Goal: Transaction & Acquisition: Purchase product/service

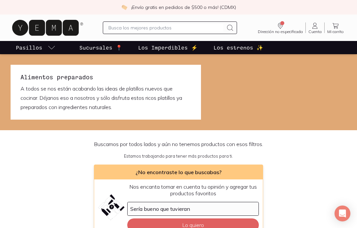
click at [65, 27] on icon at bounding box center [45, 28] width 66 height 16
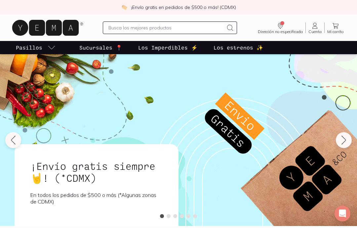
click at [316, 31] on span "Cuenta" at bounding box center [314, 32] width 13 height 4
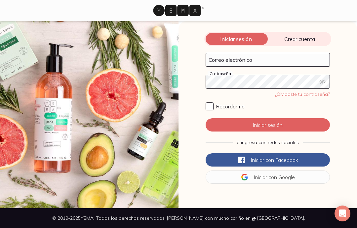
click at [263, 64] on input "Correo electrónico" at bounding box center [268, 59] width 124 height 13
type input "galia.basail@gmail.com"
click at [221, 106] on span "Recordarme" at bounding box center [230, 106] width 28 height 7
click at [213, 106] on input "Recordarme" at bounding box center [209, 106] width 8 height 8
checkbox input "true"
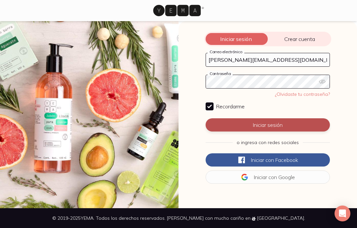
click at [252, 124] on button "Iniciar sesión" at bounding box center [267, 124] width 124 height 13
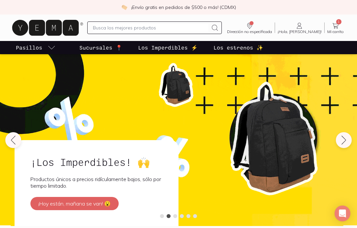
click at [340, 26] on link "1 Mi carrito Carrito" at bounding box center [335, 28] width 22 height 12
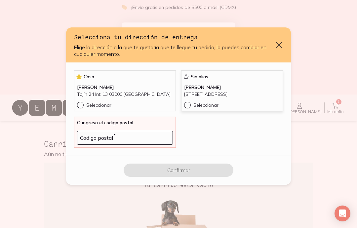
click at [250, 98] on p "Sur 69-A 3131 Int: 1 08200 Ciudad de México" at bounding box center [232, 94] width 96 height 7
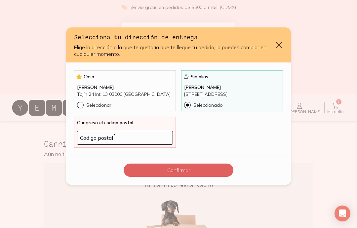
click at [186, 73] on icon "default" at bounding box center [186, 76] width 7 height 7
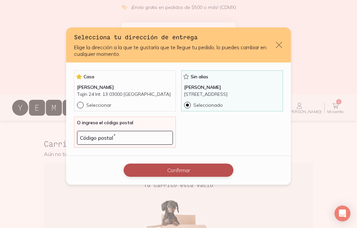
click at [205, 177] on button "Confirmar" at bounding box center [179, 169] width 110 height 13
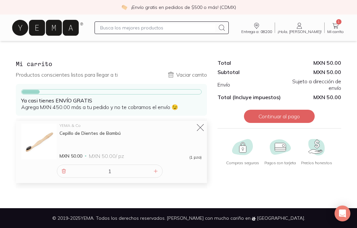
click at [198, 124] on icon at bounding box center [200, 127] width 9 height 9
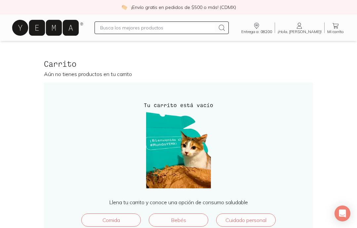
click at [189, 31] on input "text" at bounding box center [157, 28] width 115 height 8
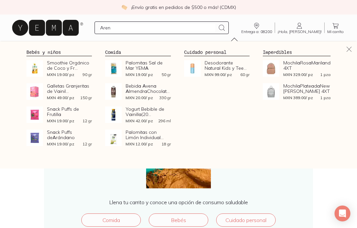
type input "Arena"
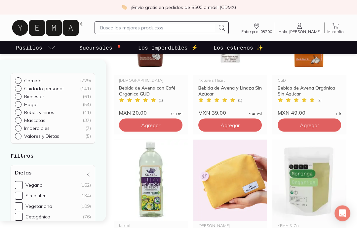
scroll to position [707, 0]
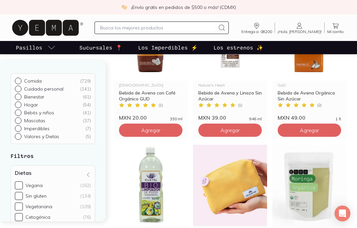
click at [182, 30] on input "text" at bounding box center [157, 28] width 115 height 8
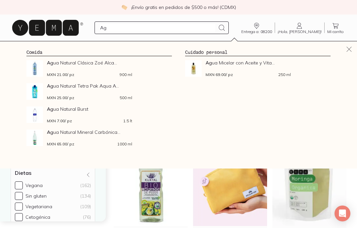
type input "A"
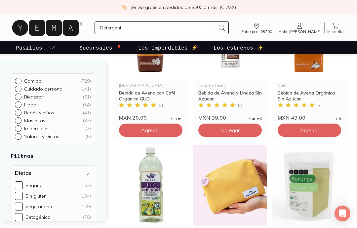
type input "Detergente"
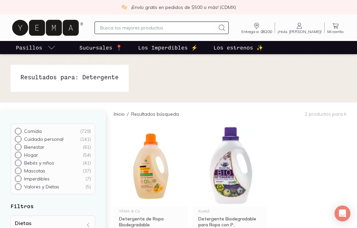
click at [190, 63] on img at bounding box center [178, 78] width 357 height 48
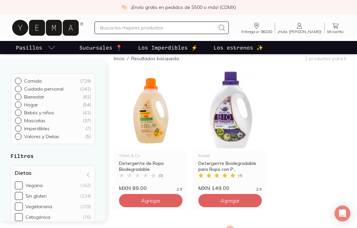
scroll to position [55, 0]
click at [242, 136] on img at bounding box center [230, 110] width 74 height 81
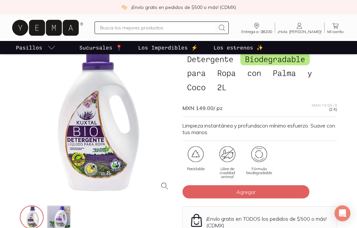
scroll to position [36, 0]
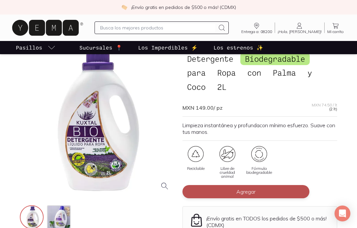
click at [268, 187] on button "Agregar" at bounding box center [245, 191] width 127 height 13
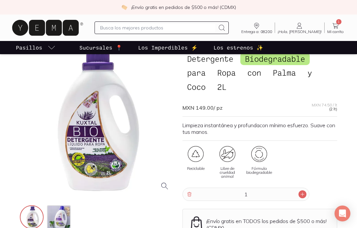
click at [300, 195] on icon at bounding box center [302, 194] width 5 height 5
click at [188, 195] on icon at bounding box center [189, 194] width 5 height 5
type input "1"
click at [201, 27] on input "text" at bounding box center [157, 28] width 115 height 8
type input "Vinagre"
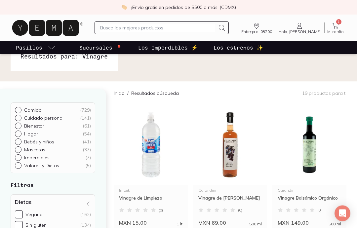
scroll to position [22, 0]
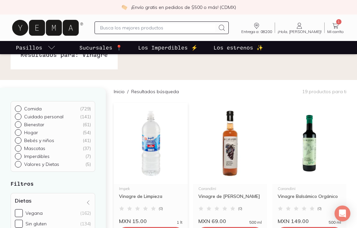
click at [153, 164] on img at bounding box center [151, 143] width 74 height 81
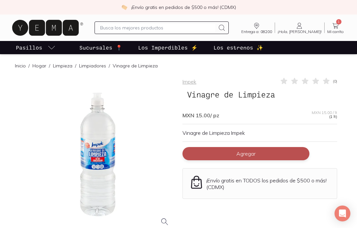
click at [265, 148] on button "Agregar" at bounding box center [245, 153] width 127 height 13
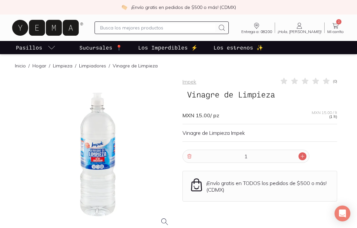
click at [304, 155] on icon at bounding box center [302, 156] width 5 height 5
type input "2"
click at [189, 31] on input "text" at bounding box center [157, 28] width 115 height 8
type input "Agua"
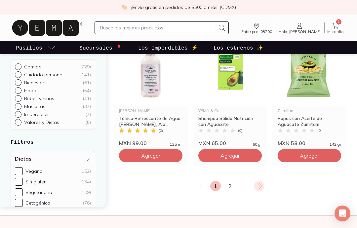
click at [259, 184] on icon at bounding box center [259, 186] width 8 height 8
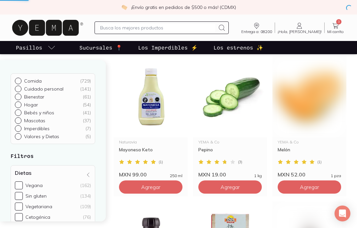
scroll to position [126, 0]
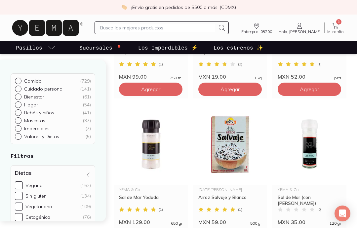
scroll to position [390, 0]
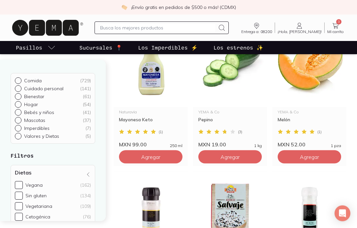
click at [202, 31] on input "text" at bounding box center [157, 28] width 115 height 8
type input "Agua"
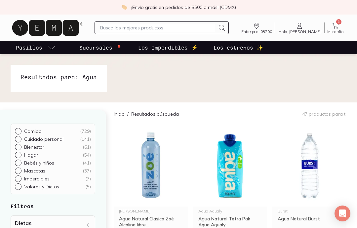
click at [265, 64] on img at bounding box center [178, 78] width 357 height 48
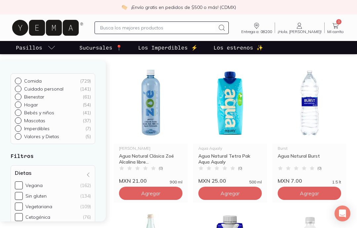
scroll to position [65, 0]
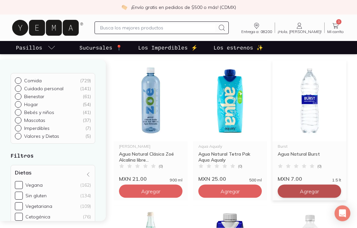
click at [325, 195] on button "Agregar" at bounding box center [308, 191] width 63 height 13
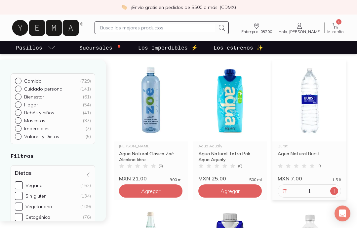
click at [335, 195] on div at bounding box center [334, 191] width 8 height 8
click at [336, 195] on div "2" at bounding box center [308, 190] width 63 height 13
click at [337, 192] on div at bounding box center [334, 191] width 8 height 8
click at [336, 193] on icon at bounding box center [333, 190] width 5 height 5
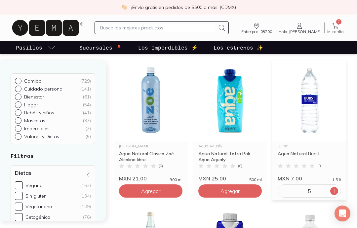
click at [337, 190] on div at bounding box center [334, 191] width 8 height 8
click at [336, 193] on icon at bounding box center [333, 190] width 5 height 5
click at [335, 193] on icon at bounding box center [333, 190] width 5 height 5
type input "8"
click at [207, 26] on input "text" at bounding box center [157, 28] width 115 height 8
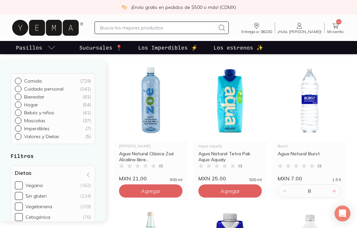
scroll to position [65, 0]
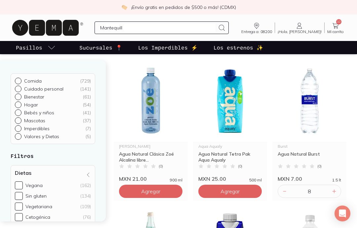
type input "Mantequilla"
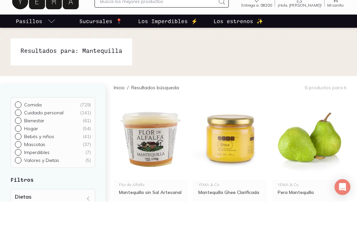
click at [281, 55] on img at bounding box center [178, 78] width 357 height 48
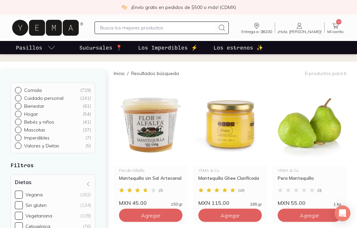
scroll to position [56, 0]
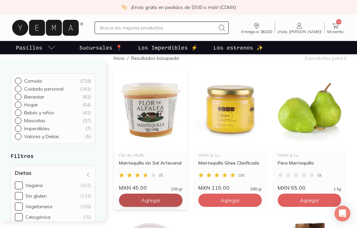
click at [164, 198] on button "Agregar" at bounding box center [150, 200] width 63 height 13
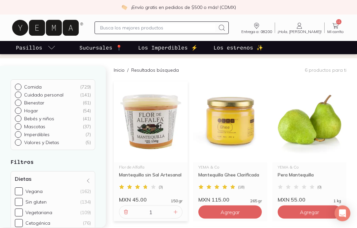
scroll to position [0, 0]
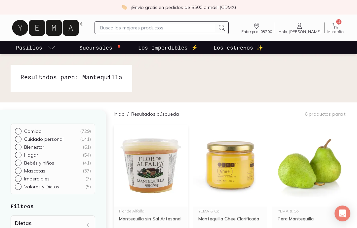
click at [195, 29] on input "text" at bounding box center [157, 28] width 115 height 8
type input "Alcohol"
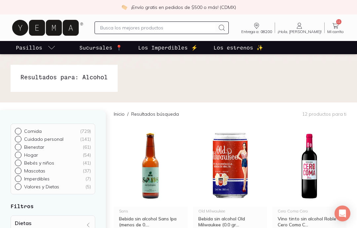
click at [143, 62] on img at bounding box center [178, 78] width 357 height 48
click at [194, 20] on div "Entrega a: 08200 08200 Buscar Buscar ¡Hola, Galia! Galia 11 Mi carrito Carrito" at bounding box center [179, 27] width 336 height 21
click at [194, 28] on input "text" at bounding box center [157, 28] width 115 height 8
type input "Etilico"
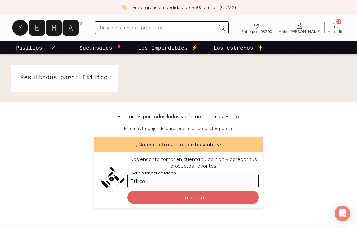
click at [281, 63] on img at bounding box center [178, 78] width 357 height 48
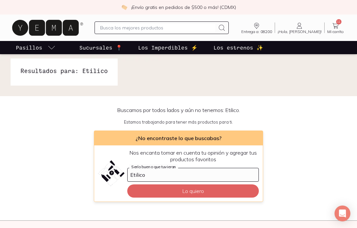
click at [198, 25] on input "text" at bounding box center [157, 28] width 115 height 8
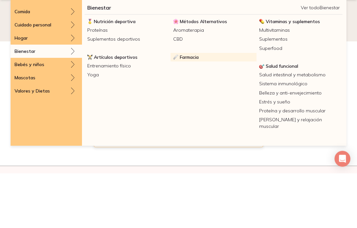
click at [195, 109] on span "Farmacia" at bounding box center [189, 112] width 19 height 6
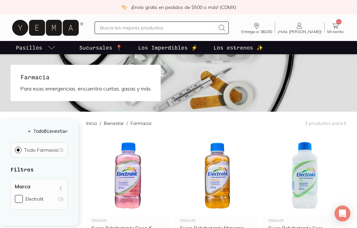
click at [198, 26] on input "text" at bounding box center [157, 28] width 115 height 8
type input "Jabón trastes"
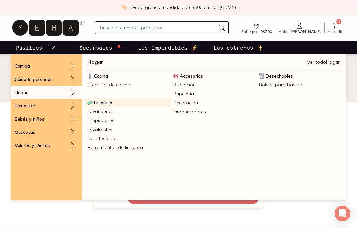
click at [107, 105] on span "Limpieza" at bounding box center [103, 103] width 18 height 6
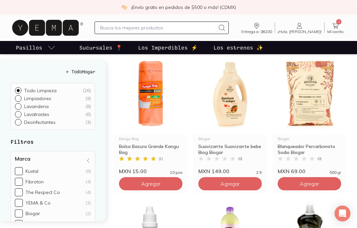
scroll to position [386, 0]
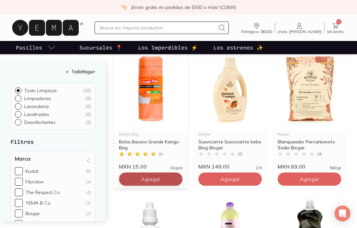
click at [159, 177] on button "Agregar" at bounding box center [150, 178] width 63 height 13
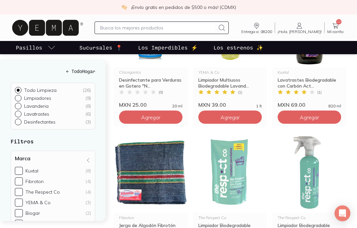
scroll to position [594, 0]
click at [264, 182] on img at bounding box center [230, 171] width 74 height 81
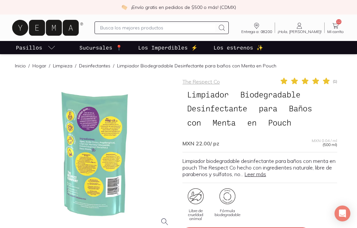
click at [211, 30] on input "text" at bounding box center [157, 28] width 115 height 8
type input "Lavatrastes"
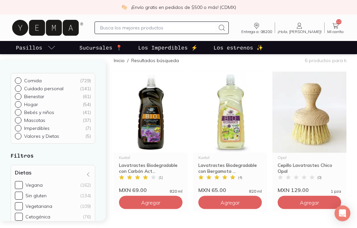
scroll to position [54, 0]
click at [247, 200] on button "Agregar" at bounding box center [229, 202] width 63 height 13
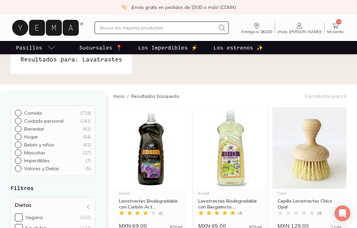
scroll to position [0, 0]
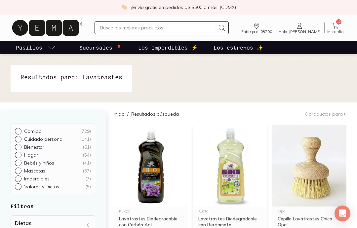
click at [191, 30] on input "text" at bounding box center [157, 28] width 115 height 8
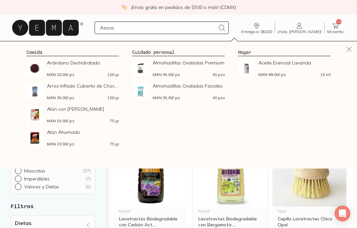
type input "Azucar"
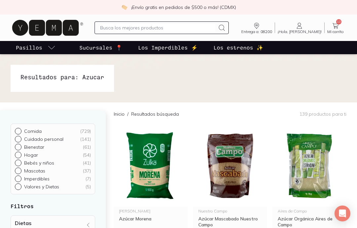
click at [212, 62] on img at bounding box center [178, 78] width 357 height 48
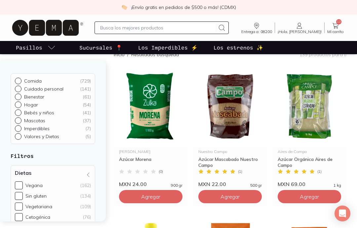
scroll to position [61, 0]
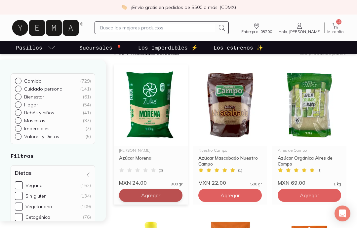
click at [171, 196] on button "Agregar" at bounding box center [150, 195] width 63 height 13
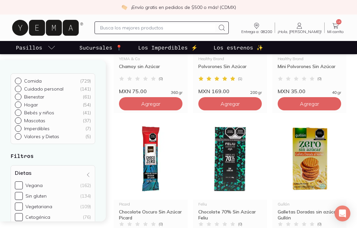
scroll to position [267, 0]
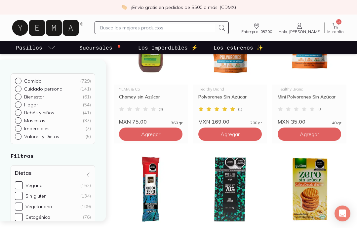
click at [195, 28] on input "text" at bounding box center [157, 28] width 115 height 8
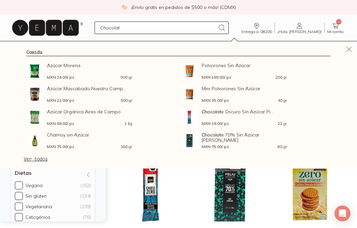
type input "Chocolate"
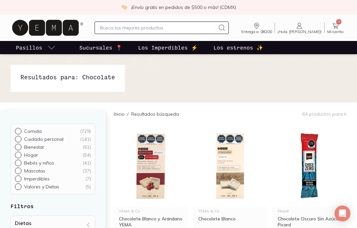
click at [263, 61] on img at bounding box center [178, 78] width 357 height 48
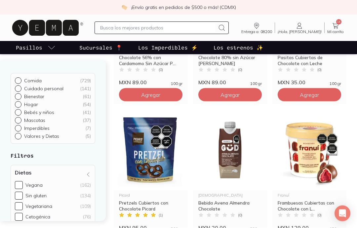
scroll to position [889, 0]
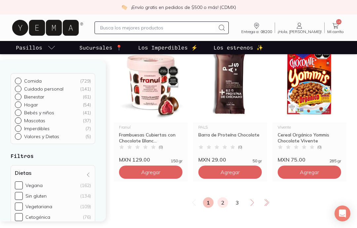
click at [223, 204] on link "2" at bounding box center [222, 202] width 11 height 11
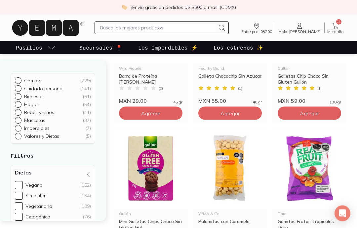
scroll to position [724, 0]
click at [201, 27] on input "text" at bounding box center [157, 28] width 115 height 8
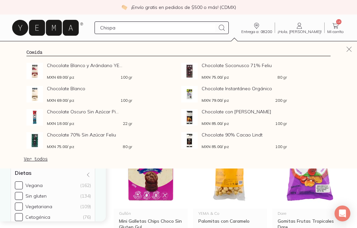
type input "Chispas"
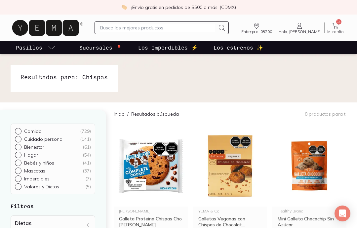
click at [244, 65] on img at bounding box center [178, 78] width 357 height 48
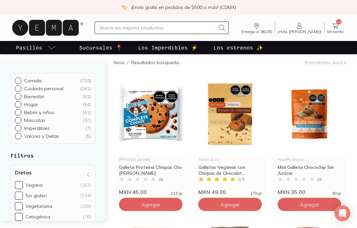
scroll to position [52, 0]
click at [199, 27] on input "text" at bounding box center [157, 28] width 115 height 8
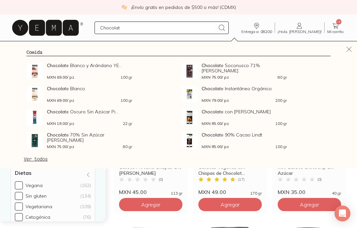
type input "Chocolate"
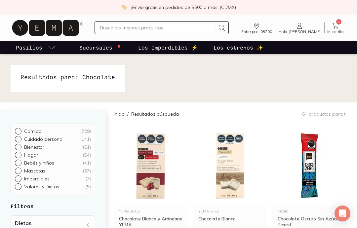
click at [258, 66] on img at bounding box center [178, 78] width 357 height 48
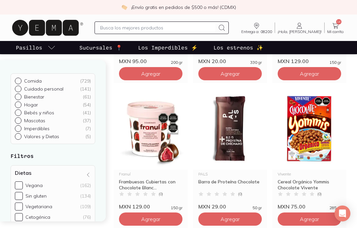
scroll to position [1058, 0]
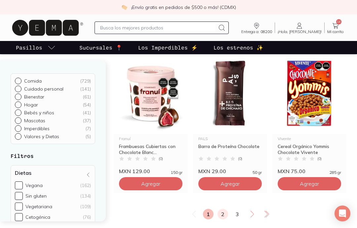
click at [227, 213] on link "2" at bounding box center [222, 214] width 11 height 11
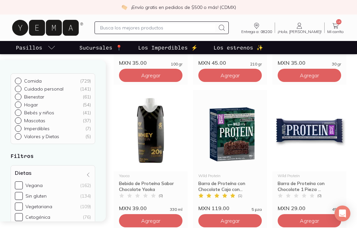
scroll to position [337, 0]
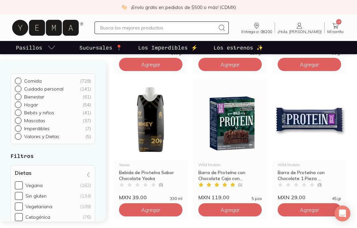
click at [203, 24] on input "text" at bounding box center [157, 28] width 115 height 8
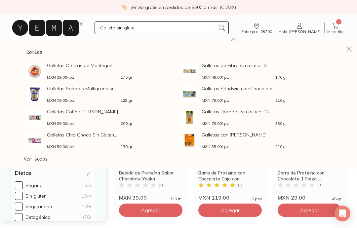
type input "Galleta sin gluten"
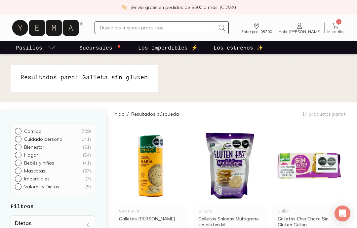
click at [281, 66] on img at bounding box center [178, 78] width 357 height 48
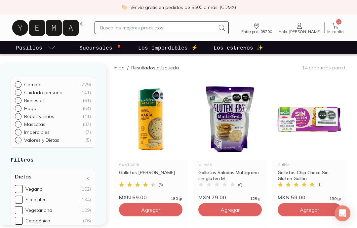
scroll to position [47, 0]
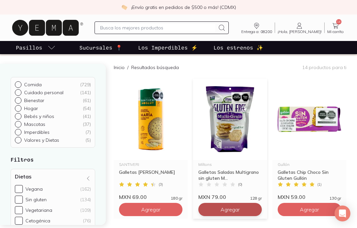
click at [240, 209] on button "Agregar" at bounding box center [229, 209] width 63 height 13
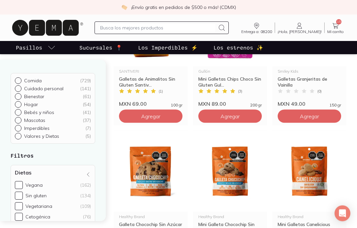
scroll to position [311, 0]
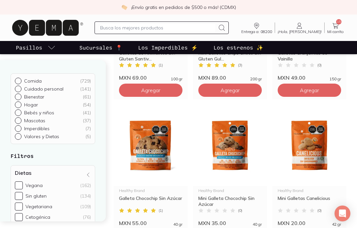
click at [204, 30] on input "text" at bounding box center [157, 28] width 115 height 8
type input "S"
type input "Bicarbonato de sodio"
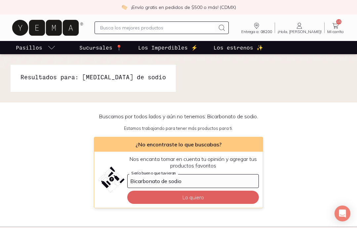
click at [233, 60] on img at bounding box center [178, 78] width 357 height 48
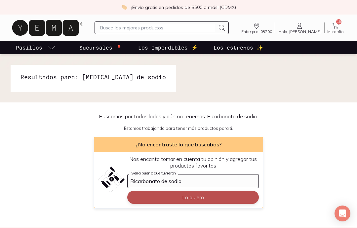
click at [219, 197] on button "Lo quiero" at bounding box center [192, 197] width 131 height 13
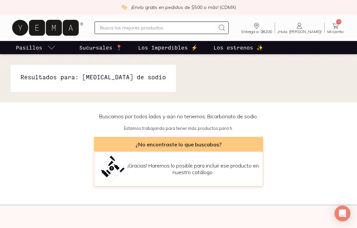
click at [198, 25] on input "text" at bounding box center [157, 28] width 115 height 8
type input "Aluminio"
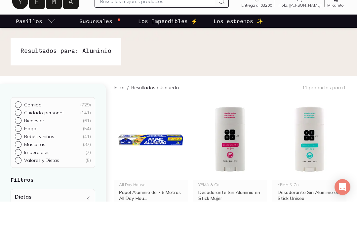
click at [259, 54] on img at bounding box center [178, 78] width 357 height 48
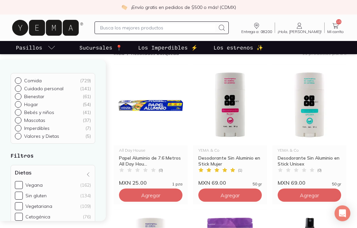
scroll to position [62, 0]
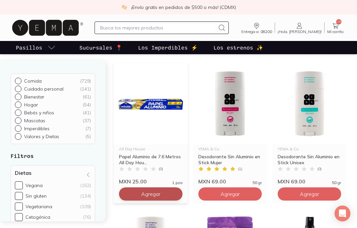
click at [166, 195] on button "Agregar" at bounding box center [150, 193] width 63 height 13
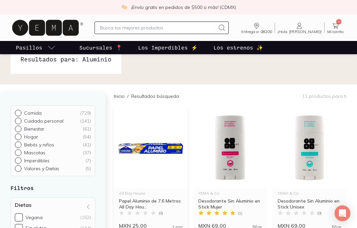
scroll to position [0, 0]
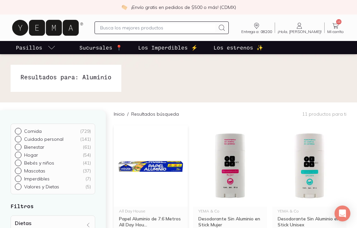
click at [210, 30] on input "text" at bounding box center [157, 28] width 115 height 8
type input "Chocolate"
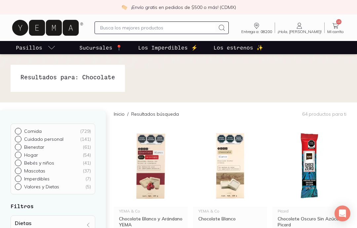
click at [252, 64] on img at bounding box center [178, 78] width 357 height 48
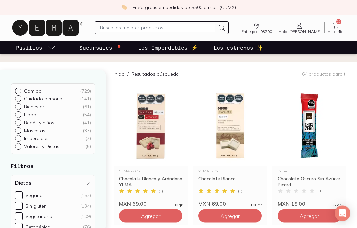
scroll to position [41, 0]
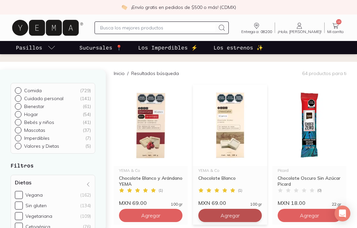
click at [247, 215] on button "Agregar" at bounding box center [229, 215] width 63 height 13
click at [257, 215] on icon at bounding box center [254, 215] width 5 height 5
type input "2"
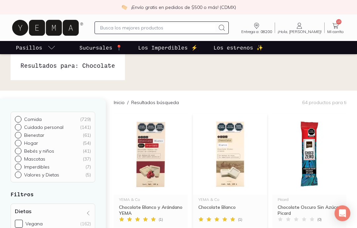
scroll to position [0, 0]
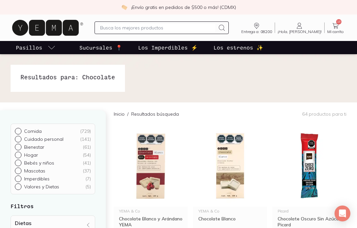
click at [337, 33] on span "Mi carrito" at bounding box center [335, 32] width 17 height 4
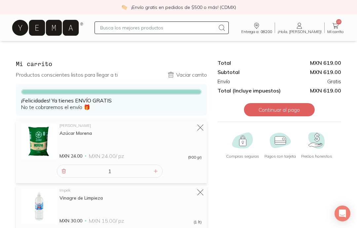
click at [193, 29] on input "text" at bounding box center [157, 28] width 115 height 8
type input "Icarbonato"
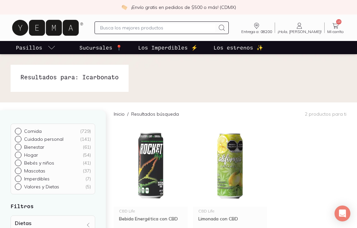
click at [195, 28] on input "text" at bounding box center [157, 28] width 115 height 8
type input "Sofio"
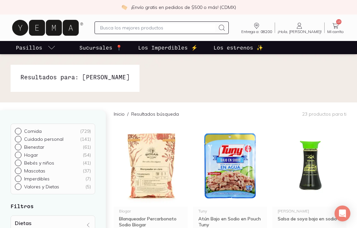
click at [308, 67] on img at bounding box center [178, 78] width 357 height 48
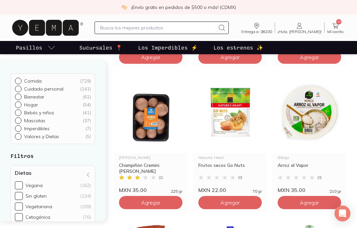
scroll to position [483, 0]
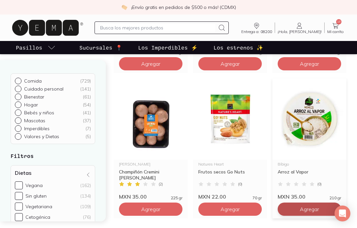
click at [326, 209] on button "Agregar" at bounding box center [308, 208] width 63 height 13
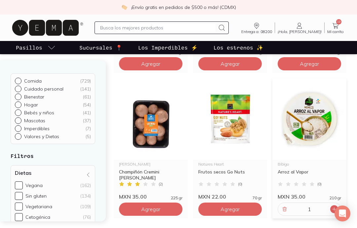
click at [334, 209] on icon at bounding box center [333, 208] width 5 height 5
click at [332, 211] on icon at bounding box center [333, 208] width 5 height 5
type input "3"
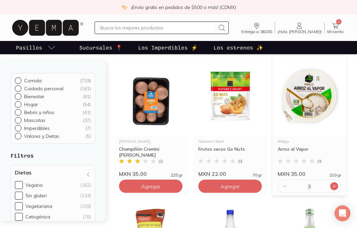
scroll to position [506, 0]
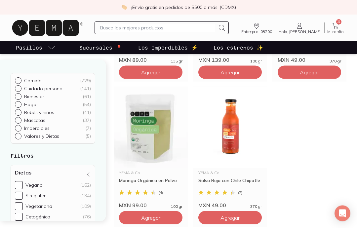
click at [191, 31] on input "text" at bounding box center [157, 28] width 115 height 8
type input "Bicarbonato"
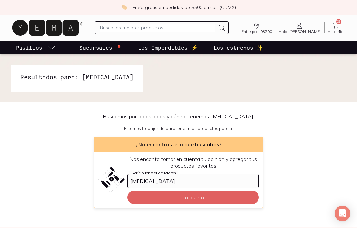
click at [322, 62] on img at bounding box center [178, 78] width 357 height 48
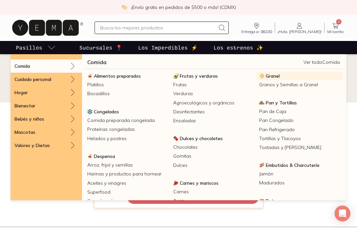
click at [275, 76] on span "Granel" at bounding box center [273, 76] width 14 height 6
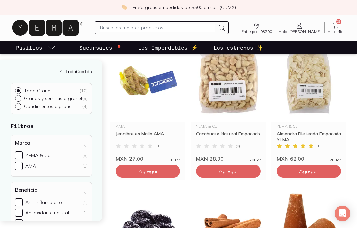
scroll to position [119, 0]
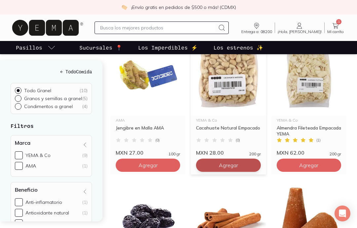
click at [242, 163] on button "Agregar" at bounding box center [228, 165] width 64 height 13
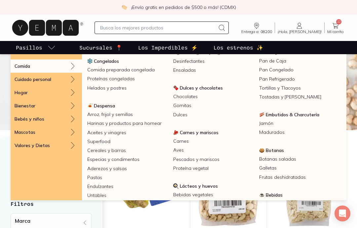
scroll to position [52, 0]
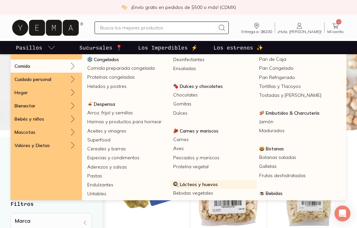
click at [209, 186] on span "Lácteos y huevos" at bounding box center [199, 184] width 38 height 6
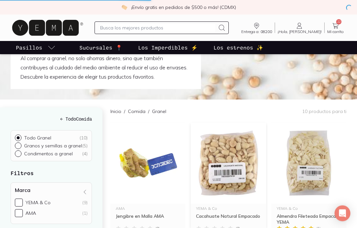
scroll to position [62, 0]
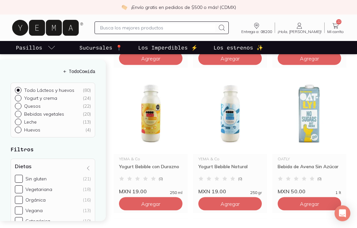
scroll to position [371, 0]
click at [250, 197] on button "Agregar" at bounding box center [229, 203] width 63 height 13
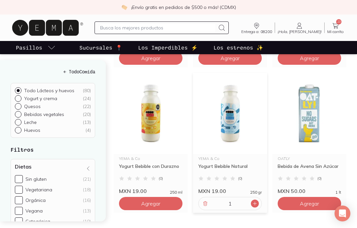
click at [256, 201] on icon at bounding box center [254, 203] width 5 height 5
type input "2"
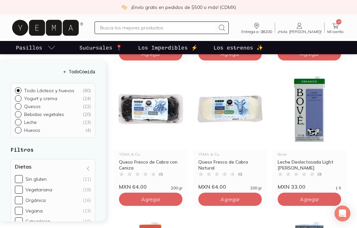
scroll to position [813, 0]
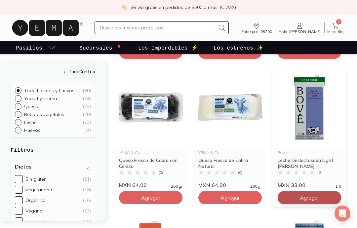
click at [309, 194] on span "Agregar" at bounding box center [309, 197] width 19 height 7
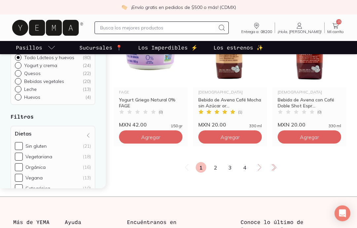
scroll to position [1139, 0]
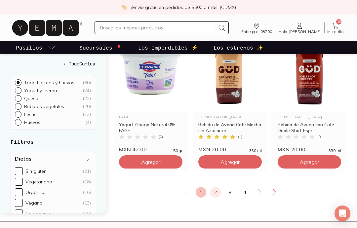
click at [214, 187] on link "2" at bounding box center [215, 192] width 11 height 11
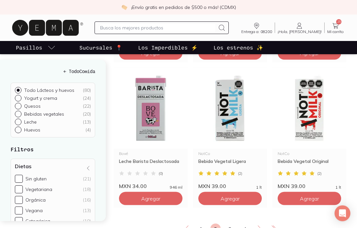
scroll to position [1103, 0]
click at [164, 192] on button "Agregar" at bounding box center [150, 198] width 63 height 13
click at [336, 29] on icon at bounding box center [335, 26] width 8 height 8
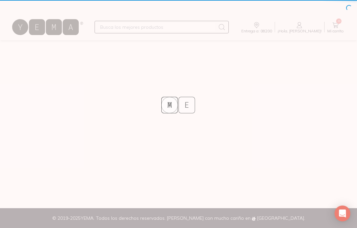
scroll to position [26, 0]
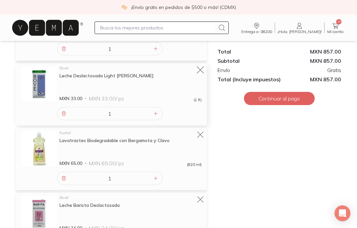
click at [198, 70] on icon at bounding box center [200, 70] width 9 height 9
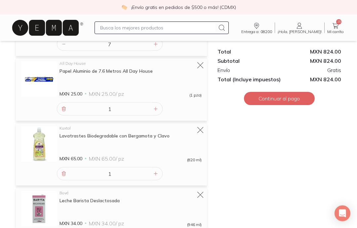
click at [188, 26] on input "text" at bounding box center [157, 28] width 115 height 8
type input "Bolsa"
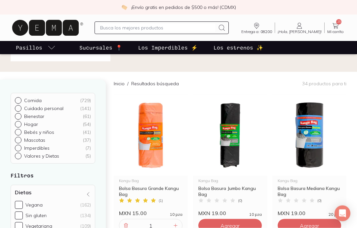
scroll to position [31, 0]
click at [310, 227] on span "Agregar" at bounding box center [309, 225] width 19 height 7
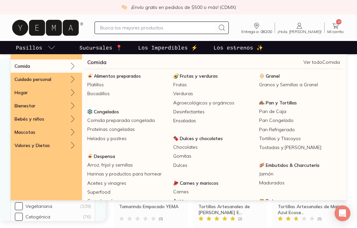
scroll to position [0, 0]
click at [120, 122] on link "Comida preparada congelada" at bounding box center [128, 120] width 86 height 9
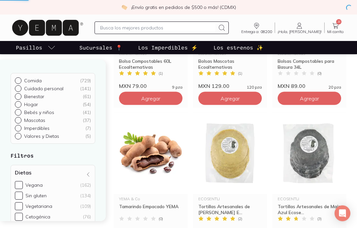
scroll to position [303, 0]
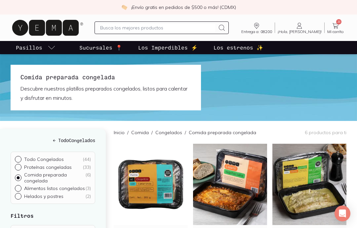
click at [173, 45] on p "Los Imperdibles ⚡️" at bounding box center [167, 48] width 59 height 8
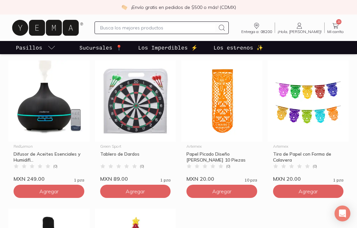
scroll to position [329, 0]
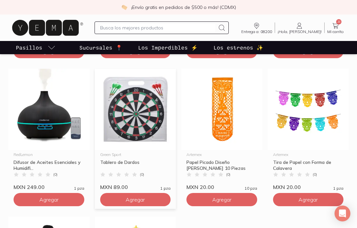
click at [147, 129] on img at bounding box center [135, 109] width 81 height 81
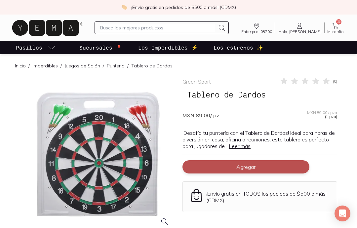
click at [271, 168] on button "Agregar" at bounding box center [245, 166] width 127 height 13
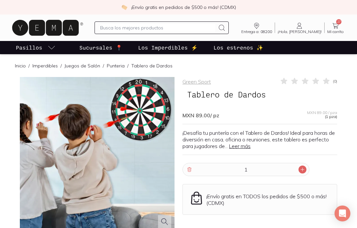
click at [304, 172] on div at bounding box center [302, 169] width 8 height 8
click at [188, 171] on icon at bounding box center [189, 169] width 5 height 5
type input "1"
click at [180, 50] on p "Los Imperdibles ⚡️" at bounding box center [167, 48] width 59 height 8
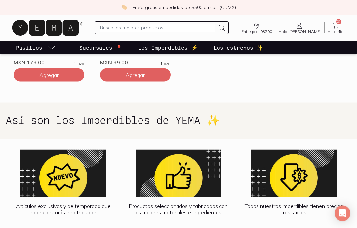
scroll to position [599, 0]
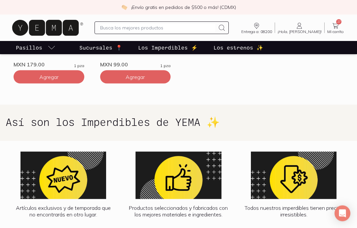
click at [244, 50] on p "Los estrenos ✨" at bounding box center [238, 48] width 50 height 8
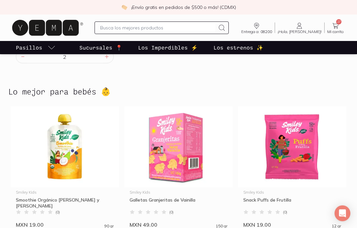
scroll to position [1349, 0]
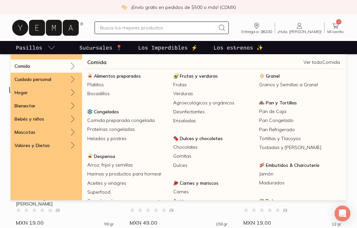
click at [331, 61] on link "Ver todo Comida" at bounding box center [321, 62] width 36 height 6
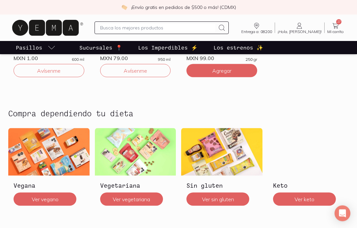
scroll to position [1072, 0]
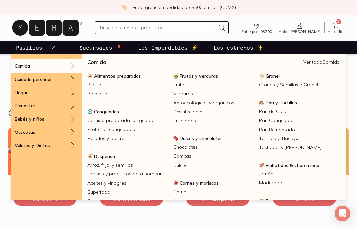
click at [354, 128] on div "Vegana Ver vegano Vegetariana Ver vegetariana Sin gluten Ver sin gluten Keto Ve…" at bounding box center [178, 173] width 357 height 90
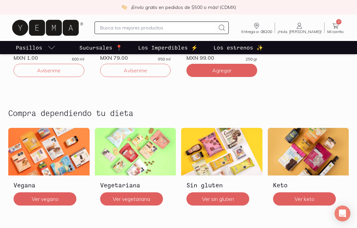
click at [2, 68] on div "Agotado Casa del Agua Agua Natural Casa del Agua ( 0 ) MXN 1.00 600 ml Avísenme…" at bounding box center [178, 14] width 357 height 148
click at [336, 29] on icon at bounding box center [335, 26] width 8 height 8
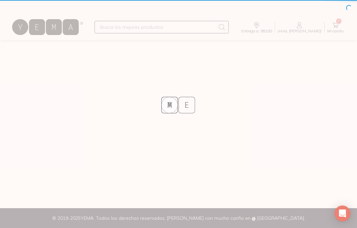
scroll to position [26, 0]
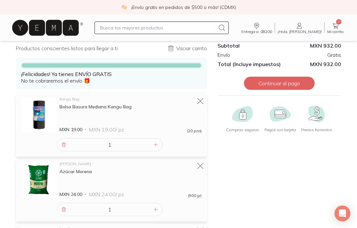
click at [64, 33] on icon at bounding box center [45, 28] width 66 height 16
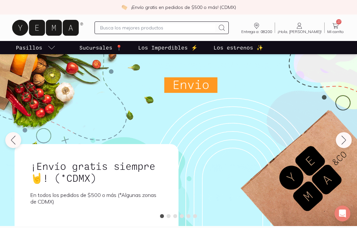
click at [50, 80] on div "¡Envío gratis siempre🤘! (*CDMX) En todos los pedidos de $500 o más (*Algunas zo…" at bounding box center [179, 143] width 336 height 165
click at [55, 74] on div "¡Envío gratis siempre🤘! (*CDMX) En todos los pedidos de $500 o más (*Algunas zo…" at bounding box center [179, 143] width 336 height 165
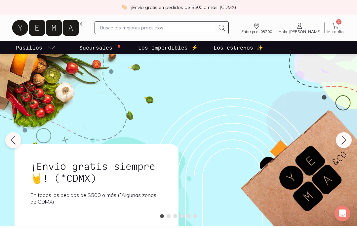
click at [52, 75] on div "¡Envío gratis siempre🤘! (*CDMX) En todos los pedidos de $500 o más (*Algunas zo…" at bounding box center [179, 143] width 336 height 165
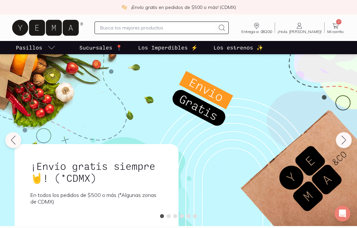
click at [38, 74] on div "¡Envío gratis siempre🤘! (*CDMX) En todos los pedidos de $500 o más (*Algunas zo…" at bounding box center [179, 143] width 336 height 165
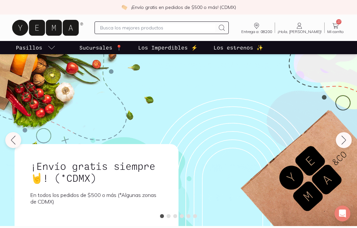
click at [54, 77] on div "¡Envío gratis siempre🤘! (*CDMX) En todos los pedidos de $500 o más (*Algunas zo…" at bounding box center [179, 143] width 336 height 165
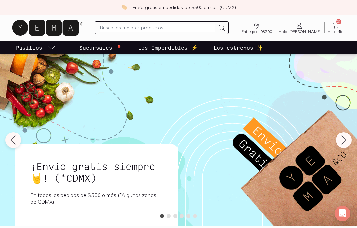
click at [53, 74] on div "¡Envío gratis siempre🤘! (*CDMX) En todos los pedidos de $500 o más (*Algunas zo…" at bounding box center [179, 143] width 336 height 165
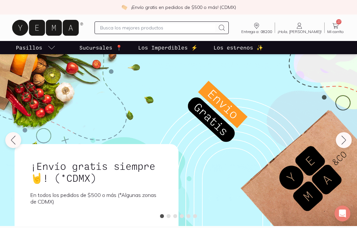
click at [52, 74] on div "¡Envío gratis siempre🤘! (*CDMX) En todos los pedidos de $500 o más (*Algunas zo…" at bounding box center [179, 143] width 336 height 165
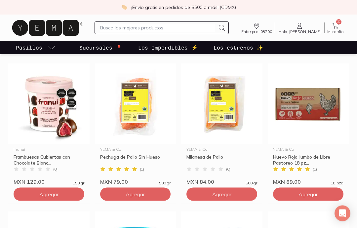
scroll to position [486, 0]
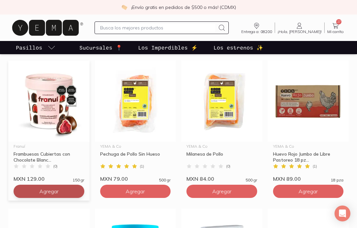
click at [75, 192] on button "Agregar" at bounding box center [49, 191] width 71 height 13
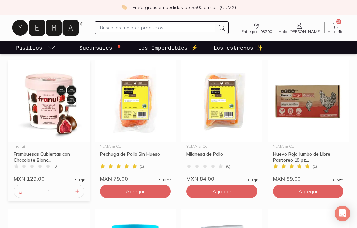
scroll to position [486, 0]
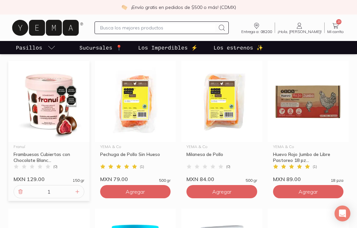
click at [44, 110] on img at bounding box center [48, 101] width 81 height 81
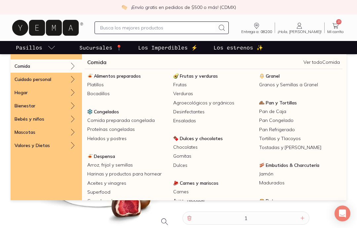
click at [323, 63] on link "Ver todo Comida" at bounding box center [321, 62] width 36 height 6
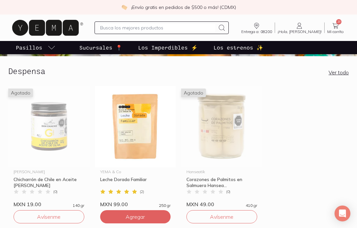
scroll to position [118, 0]
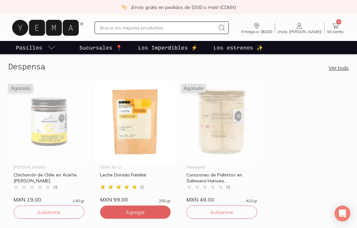
click at [338, 70] on link "Ver todo" at bounding box center [338, 67] width 20 height 7
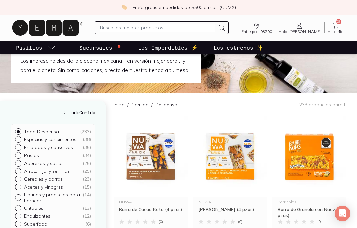
scroll to position [54, 0]
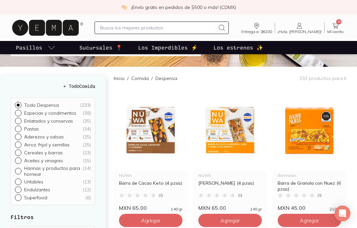
click at [336, 28] on icon at bounding box center [335, 26] width 8 height 8
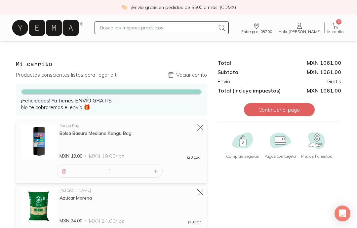
click at [63, 28] on icon at bounding box center [45, 28] width 66 height 16
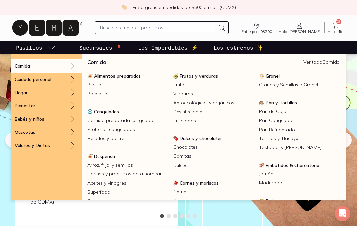
click at [325, 65] on link "Ver todo Comida" at bounding box center [321, 62] width 36 height 6
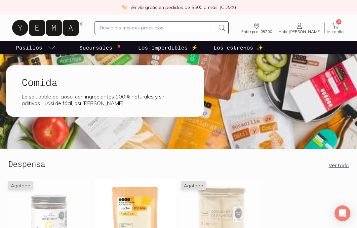
scroll to position [60, 0]
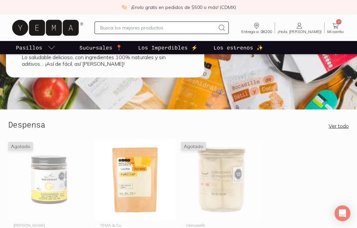
click at [337, 128] on link "Ver todo" at bounding box center [338, 126] width 20 height 7
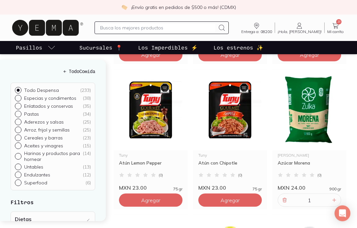
scroll to position [664, 0]
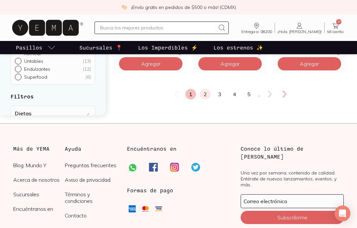
click at [204, 99] on link "2" at bounding box center [205, 94] width 11 height 11
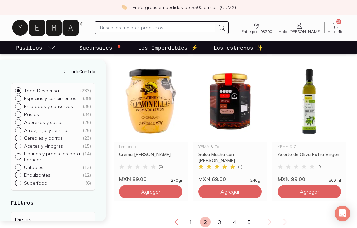
scroll to position [1107, 0]
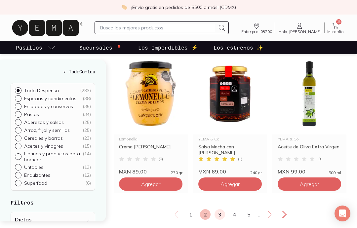
click at [222, 220] on link "3" at bounding box center [219, 214] width 11 height 11
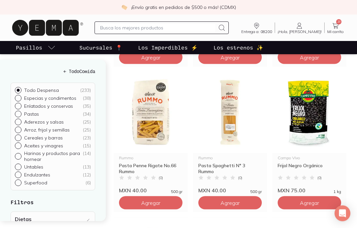
scroll to position [799, 0]
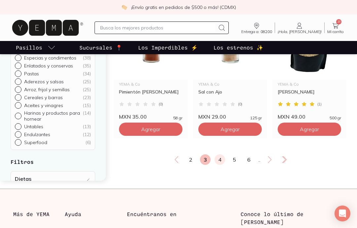
click at [219, 165] on link "4" at bounding box center [219, 159] width 11 height 11
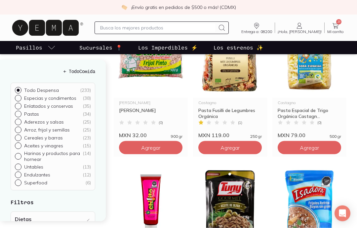
scroll to position [999, 0]
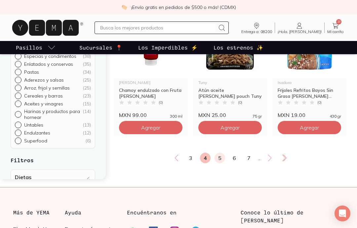
click at [218, 163] on link "5" at bounding box center [219, 158] width 11 height 11
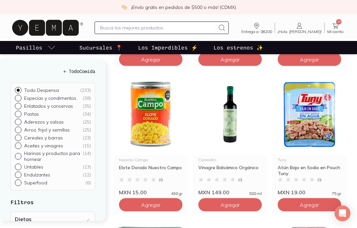
scroll to position [362, 0]
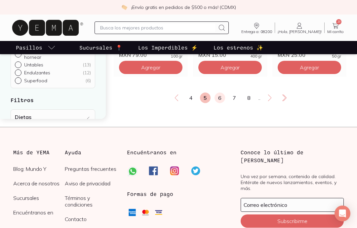
click at [224, 103] on link "6" at bounding box center [219, 97] width 11 height 11
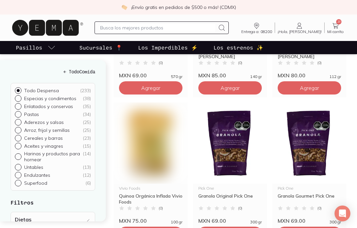
scroll to position [0, 0]
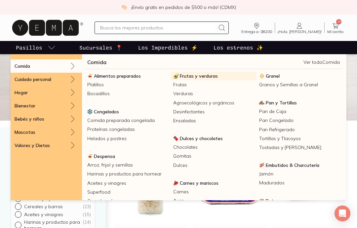
click at [197, 75] on span "Frutas y verduras" at bounding box center [199, 76] width 38 height 6
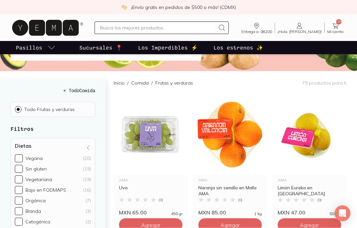
scroll to position [59, 0]
click at [153, 221] on span "Agregar" at bounding box center [150, 224] width 19 height 7
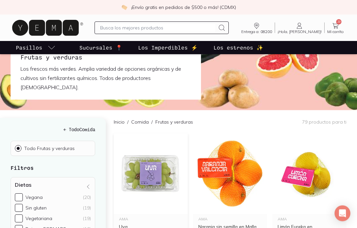
scroll to position [0, 0]
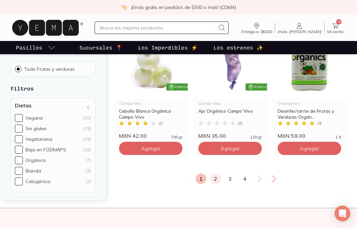
click at [215, 173] on link "2" at bounding box center [215, 178] width 11 height 11
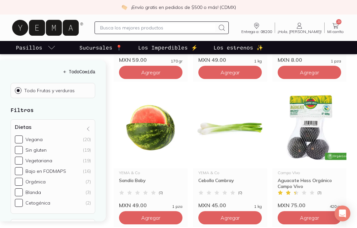
scroll to position [211, 0]
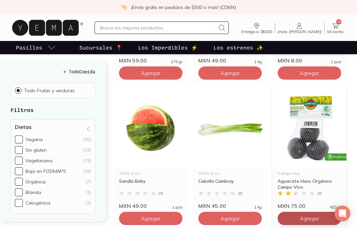
click at [299, 212] on button "Agregar" at bounding box center [308, 218] width 63 height 13
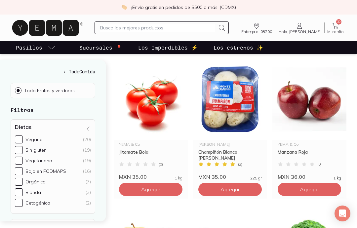
scroll to position [966, 0]
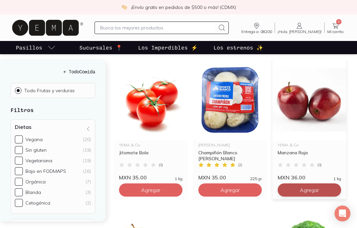
click at [301, 184] on button "Agregar" at bounding box center [308, 189] width 63 height 13
click at [285, 183] on button "Peso" at bounding box center [290, 189] width 26 height 13
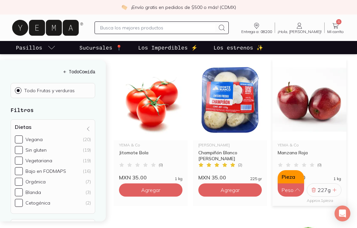
click at [286, 170] on button "Pieza" at bounding box center [290, 176] width 26 height 13
click at [330, 186] on div at bounding box center [334, 190] width 8 height 8
click at [332, 187] on icon at bounding box center [333, 189] width 5 height 5
type input "3"
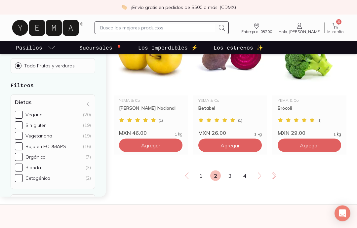
scroll to position [1147, 0]
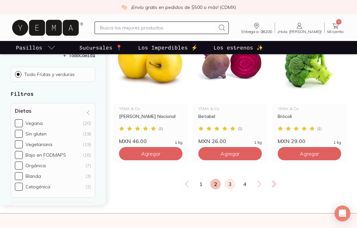
click at [230, 179] on link "3" at bounding box center [230, 184] width 11 height 11
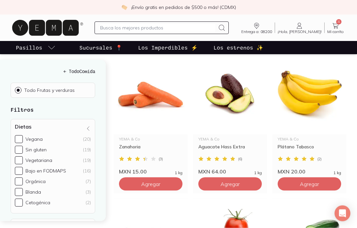
scroll to position [394, 0]
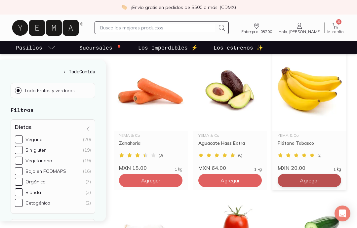
click at [301, 175] on button "Agregar" at bounding box center [308, 180] width 63 height 13
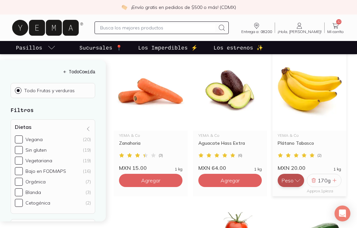
click at [291, 174] on button "Peso" at bounding box center [290, 180] width 26 height 13
click at [286, 161] on button "Pieza" at bounding box center [290, 167] width 26 height 13
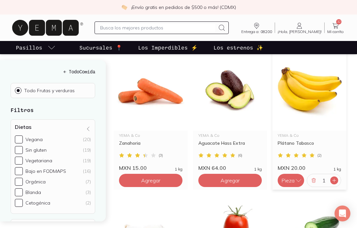
click at [333, 179] on icon at bounding box center [333, 180] width 3 height 3
type input "2"
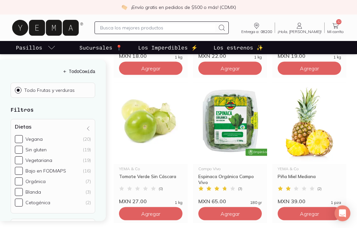
scroll to position [653, 0]
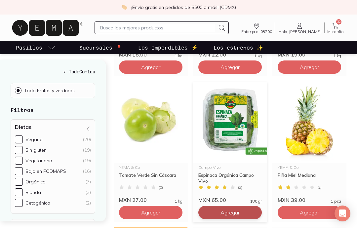
click at [218, 206] on button "Agregar" at bounding box center [229, 212] width 63 height 13
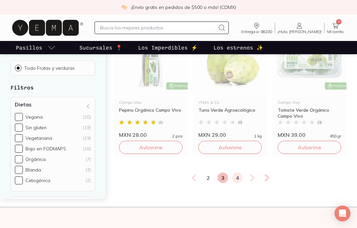
click at [237, 172] on link "4" at bounding box center [237, 177] width 11 height 11
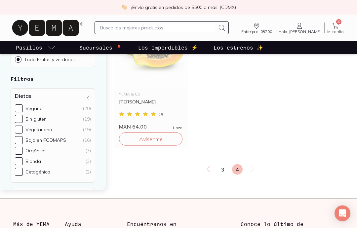
scroll to position [440, 0]
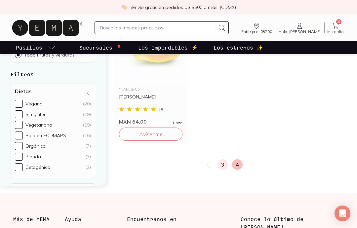
click at [220, 159] on link "3" at bounding box center [222, 164] width 11 height 11
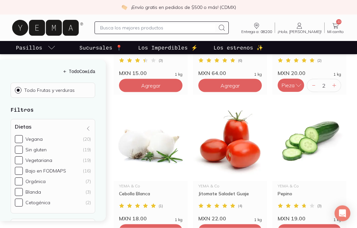
scroll to position [489, 0]
click at [220, 224] on button "Agregar" at bounding box center [229, 230] width 63 height 13
click at [212, 224] on button "Peso" at bounding box center [211, 230] width 26 height 13
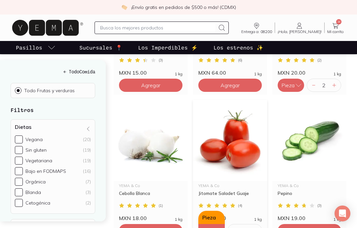
click at [211, 211] on button "Pieza" at bounding box center [211, 217] width 26 height 13
click at [255, 228] on icon at bounding box center [254, 230] width 5 height 5
click at [232, 228] on icon at bounding box center [234, 230] width 5 height 5
type input "1"
click at [234, 228] on icon at bounding box center [235, 231] width 4 height 4
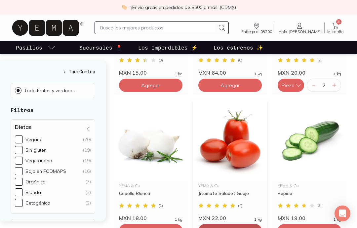
click at [222, 227] on span "Agregar" at bounding box center [229, 230] width 19 height 7
click at [253, 228] on icon at bounding box center [254, 230] width 5 height 5
type input "2"
click at [295, 225] on button "Agregar" at bounding box center [308, 230] width 63 height 13
click at [314, 227] on div at bounding box center [313, 231] width 8 height 8
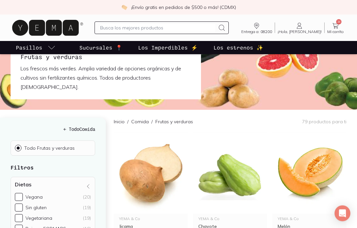
scroll to position [0, 0]
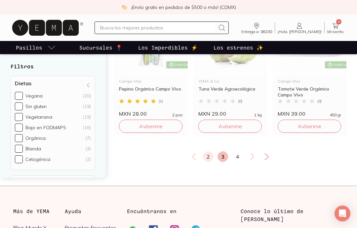
click at [206, 151] on link "2" at bounding box center [208, 156] width 11 height 11
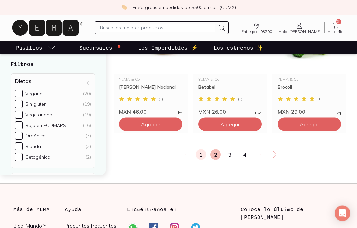
scroll to position [1177, 0]
click at [201, 149] on link "1" at bounding box center [201, 154] width 11 height 11
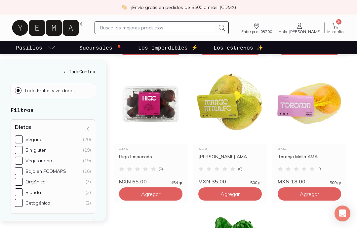
scroll to position [527, 0]
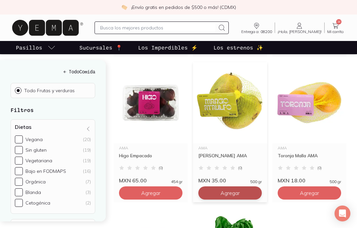
click at [216, 186] on button "Agregar" at bounding box center [229, 192] width 63 height 13
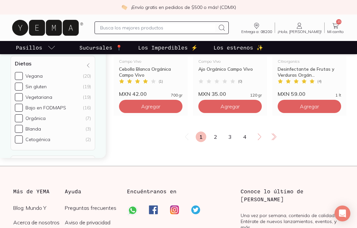
scroll to position [1195, 0]
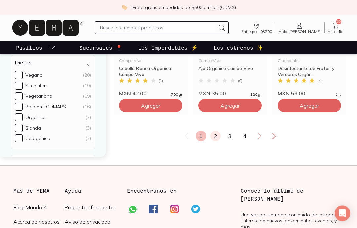
click at [219, 131] on link "2" at bounding box center [215, 136] width 11 height 11
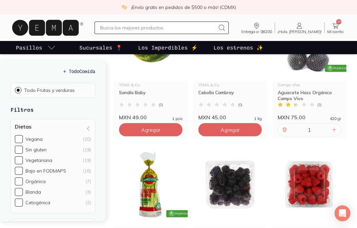
scroll to position [300, 0]
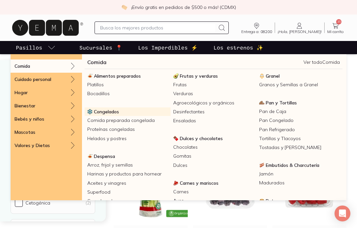
click at [106, 113] on span "Congelados" at bounding box center [106, 112] width 25 height 6
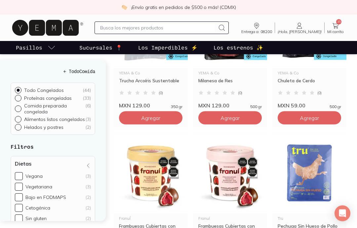
scroll to position [602, 0]
click at [149, 197] on img at bounding box center [151, 172] width 74 height 81
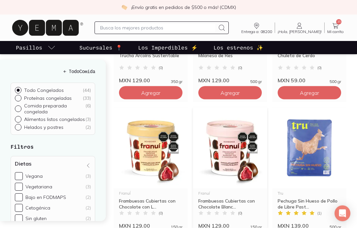
scroll to position [627, 0]
click at [227, 156] on img at bounding box center [230, 147] width 74 height 81
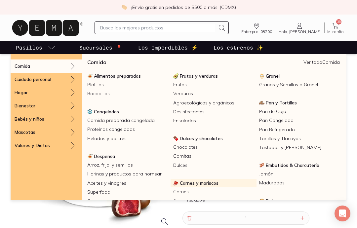
click at [201, 185] on span "Carnes y mariscos" at bounding box center [199, 183] width 39 height 6
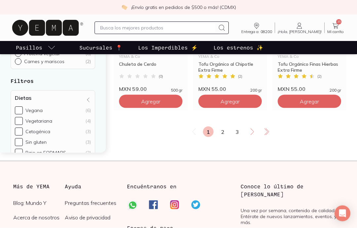
scroll to position [1181, 0]
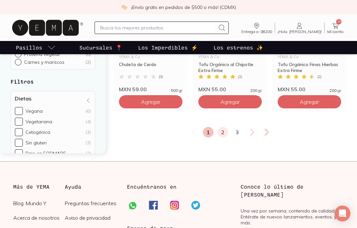
click at [226, 133] on link "2" at bounding box center [222, 132] width 11 height 11
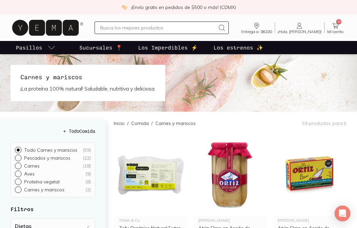
click at [334, 20] on div "Entrega a: 08200 08200 Buscar Buscar ¡Hola, [GEOGRAPHIC_DATA]! [PERSON_NAME] 35…" at bounding box center [179, 27] width 336 height 21
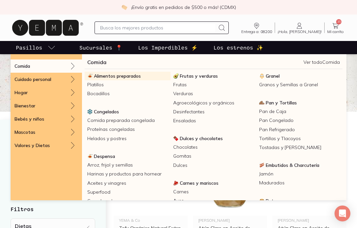
click at [126, 77] on span "Alimentos preparados" at bounding box center [117, 76] width 47 height 6
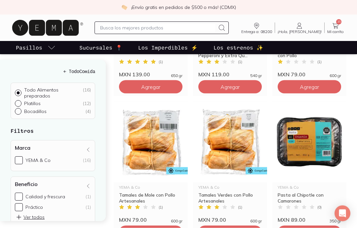
scroll to position [197, 0]
click at [221, 228] on span "Agregar" at bounding box center [229, 232] width 19 height 7
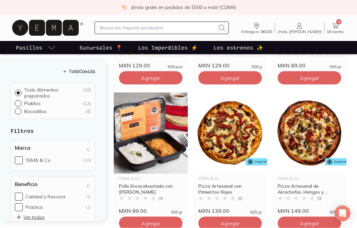
scroll to position [496, 0]
